Goal: Check status: Check status

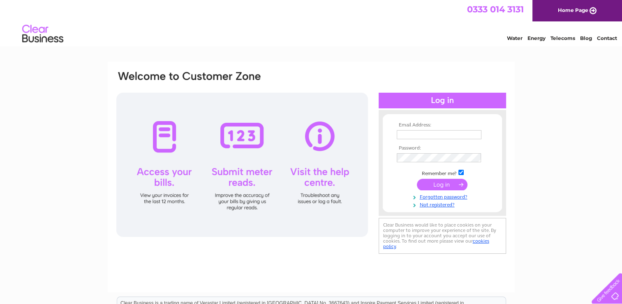
type input "shawmotcentre@gmail.com"
click at [431, 182] on input "submit" at bounding box center [442, 185] width 51 height 12
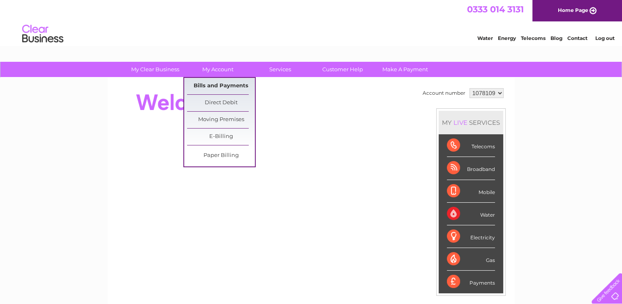
click at [220, 86] on link "Bills and Payments" at bounding box center [221, 86] width 68 height 16
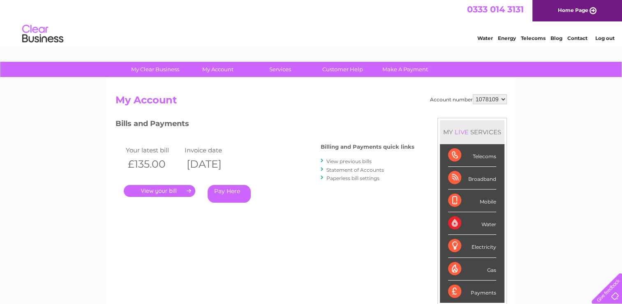
click at [174, 191] on link "." at bounding box center [160, 191] width 72 height 12
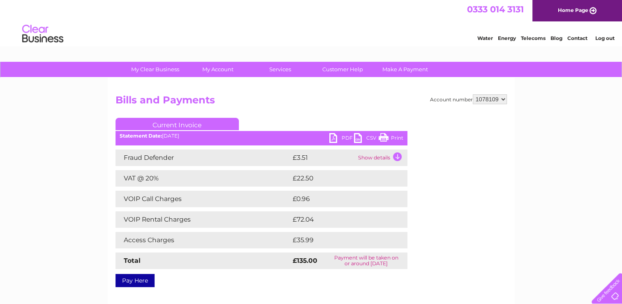
click at [344, 136] on link "PDF" at bounding box center [341, 139] width 25 height 12
